Goal: Find contact information: Find contact information

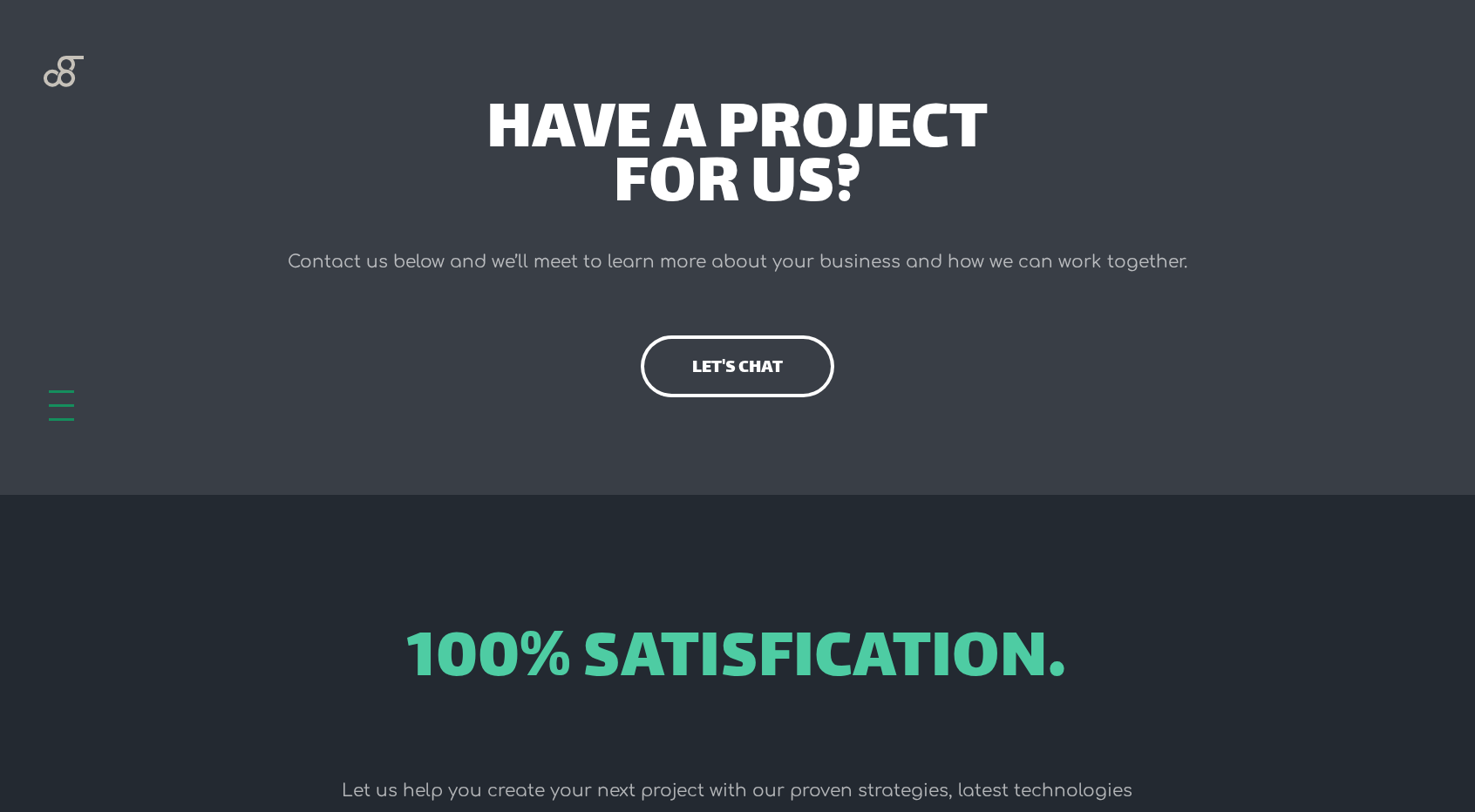
scroll to position [4925, 0]
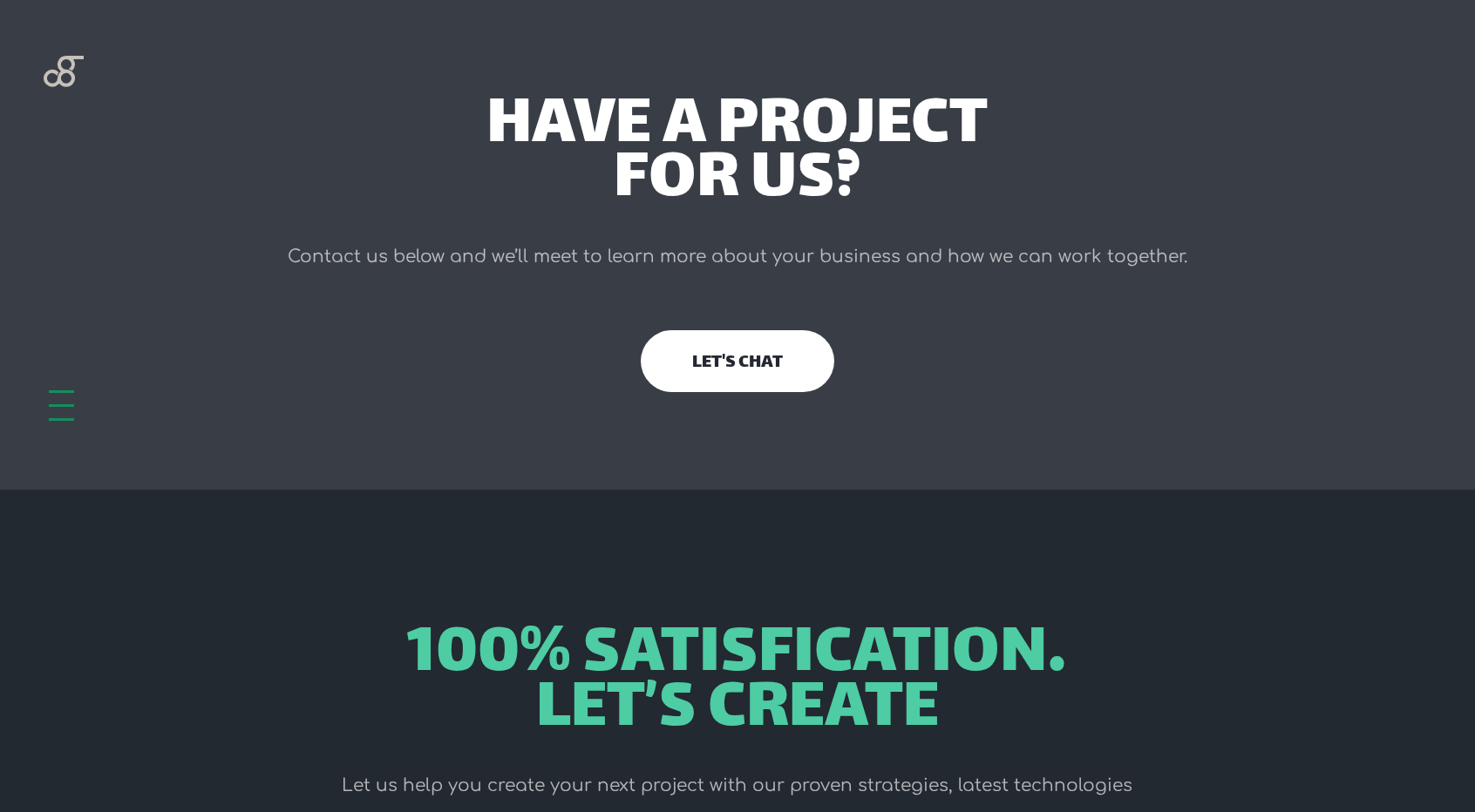
click at [798, 357] on link "let's chat" at bounding box center [738, 361] width 194 height 63
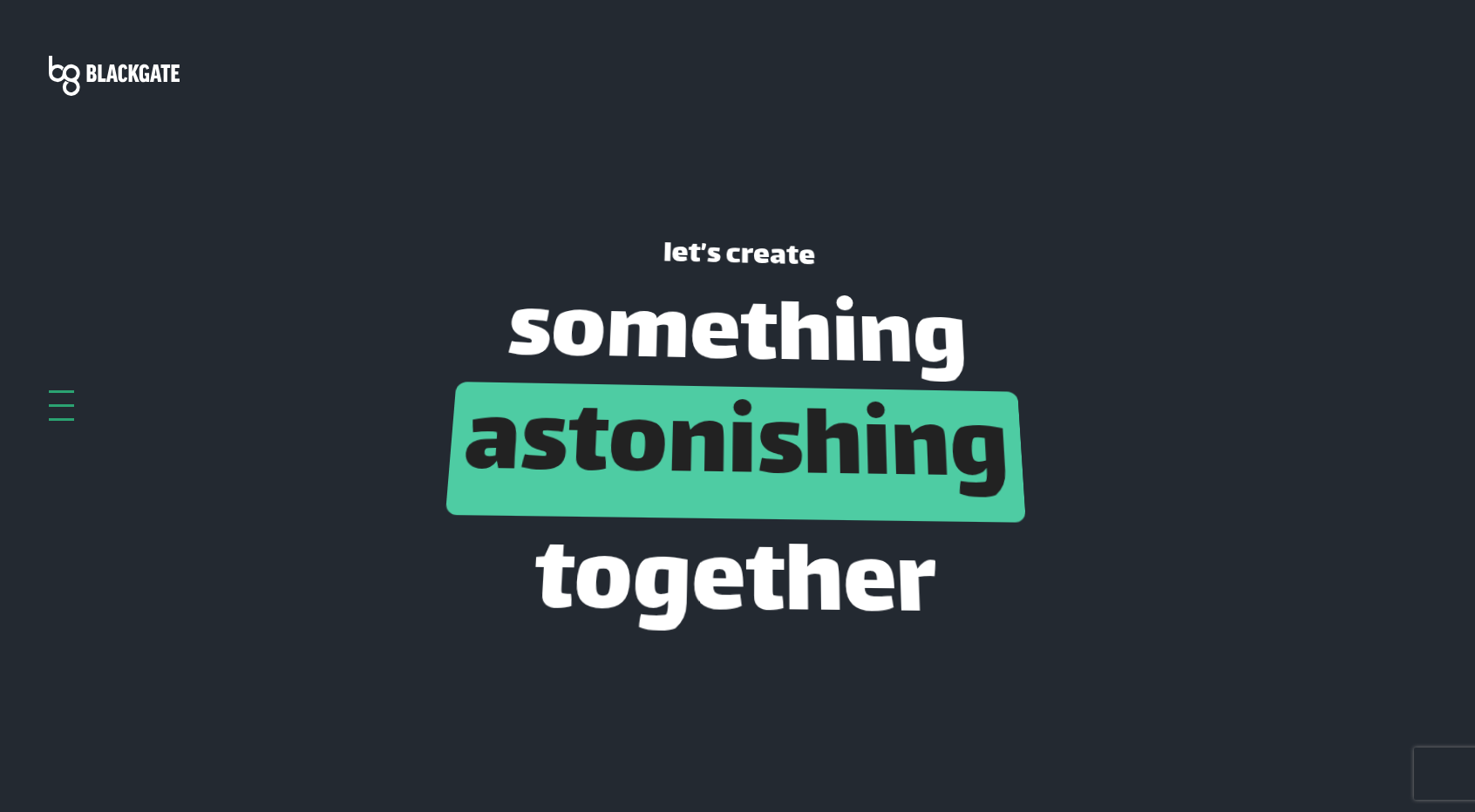
click at [826, 448] on link "astonishing" at bounding box center [735, 452] width 557 height 179
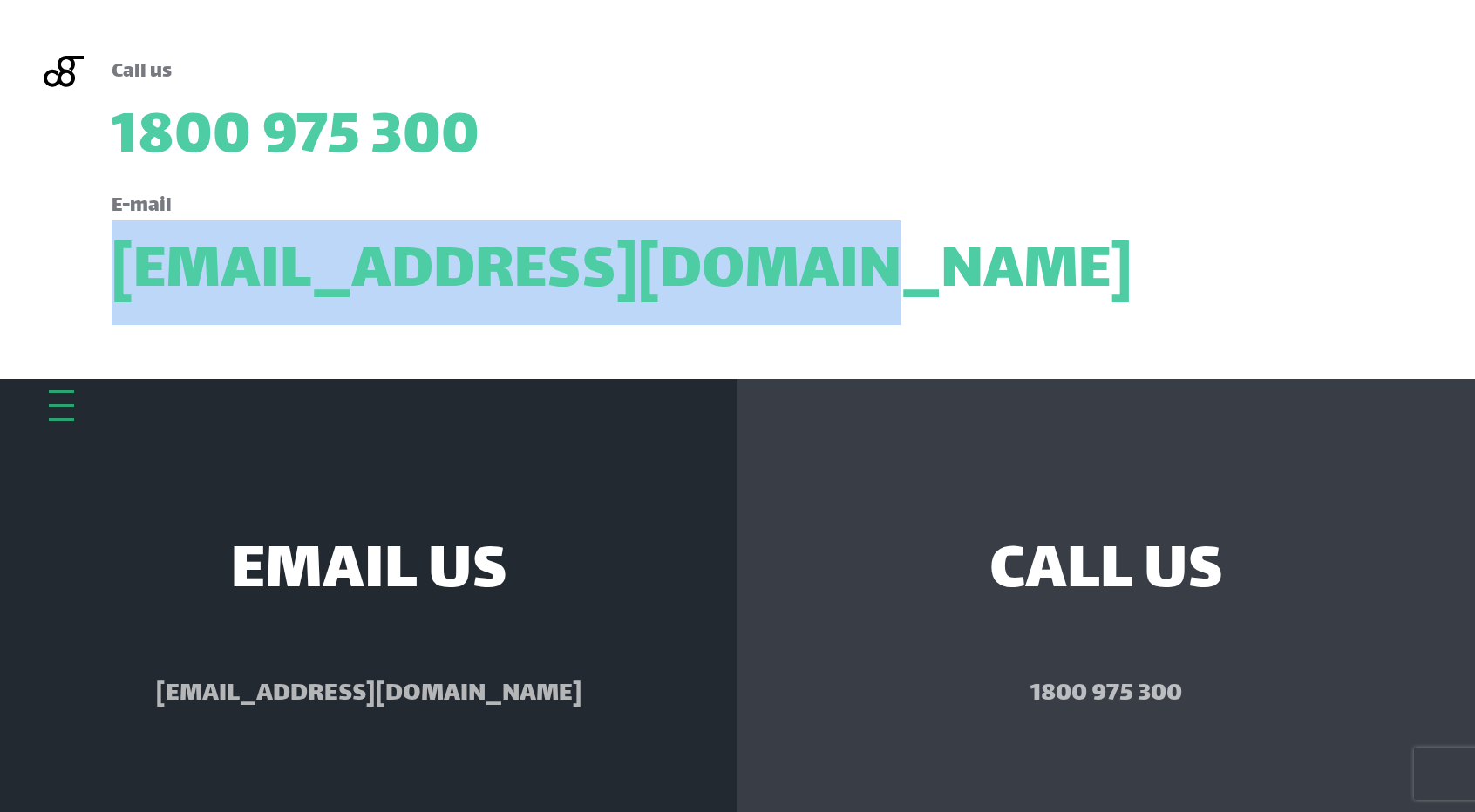
drag, startPoint x: 895, startPoint y: 294, endPoint x: 108, endPoint y: 244, distance: 788.6
click at [108, 244] on div "Call us 1800 975 300 E-mail hello@blackgate.com.au" at bounding box center [737, 189] width 1277 height 267
copy link "[EMAIL_ADDRESS][DOMAIN_NAME]"
